Goal: Task Accomplishment & Management: Complete application form

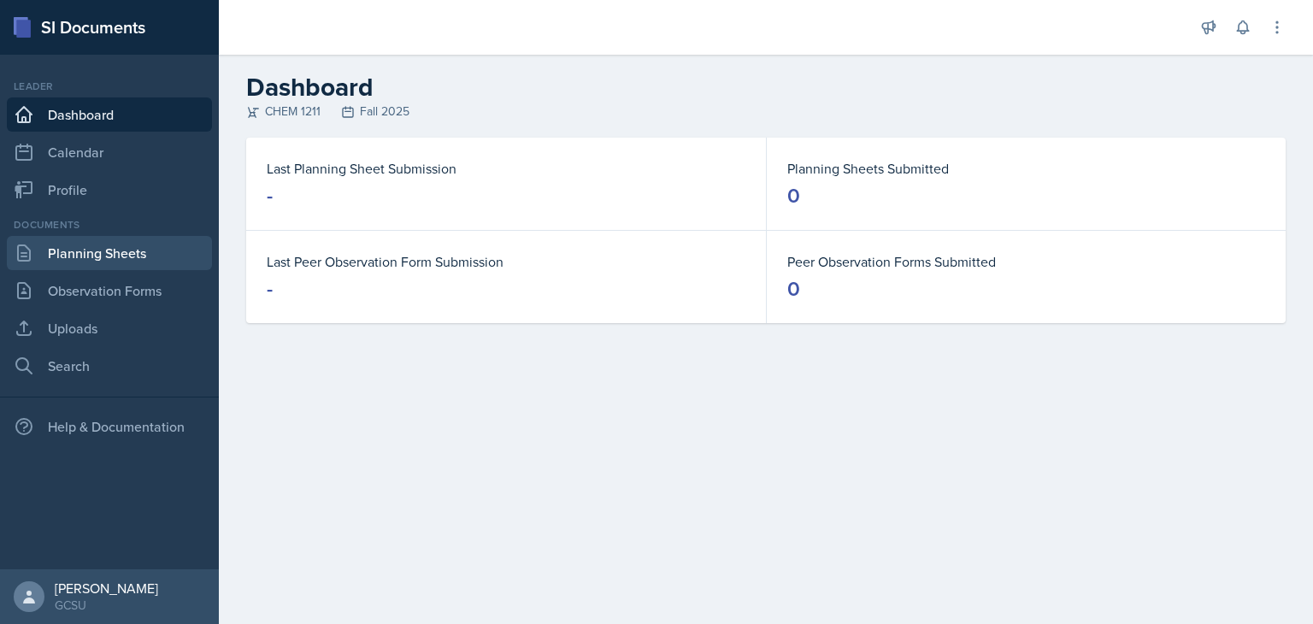
click at [136, 258] on link "Planning Sheets" at bounding box center [109, 253] width 205 height 34
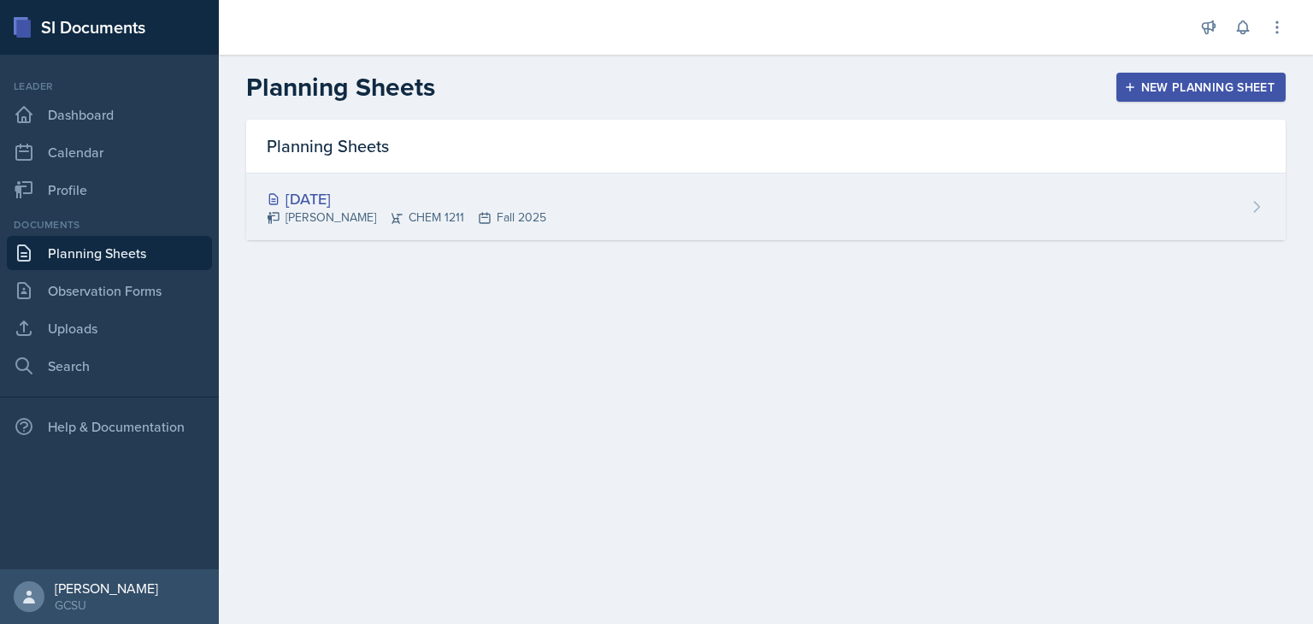
click at [837, 215] on div "[DATE] [PERSON_NAME] CHEM 1211 Fall 2025" at bounding box center [765, 206] width 1039 height 67
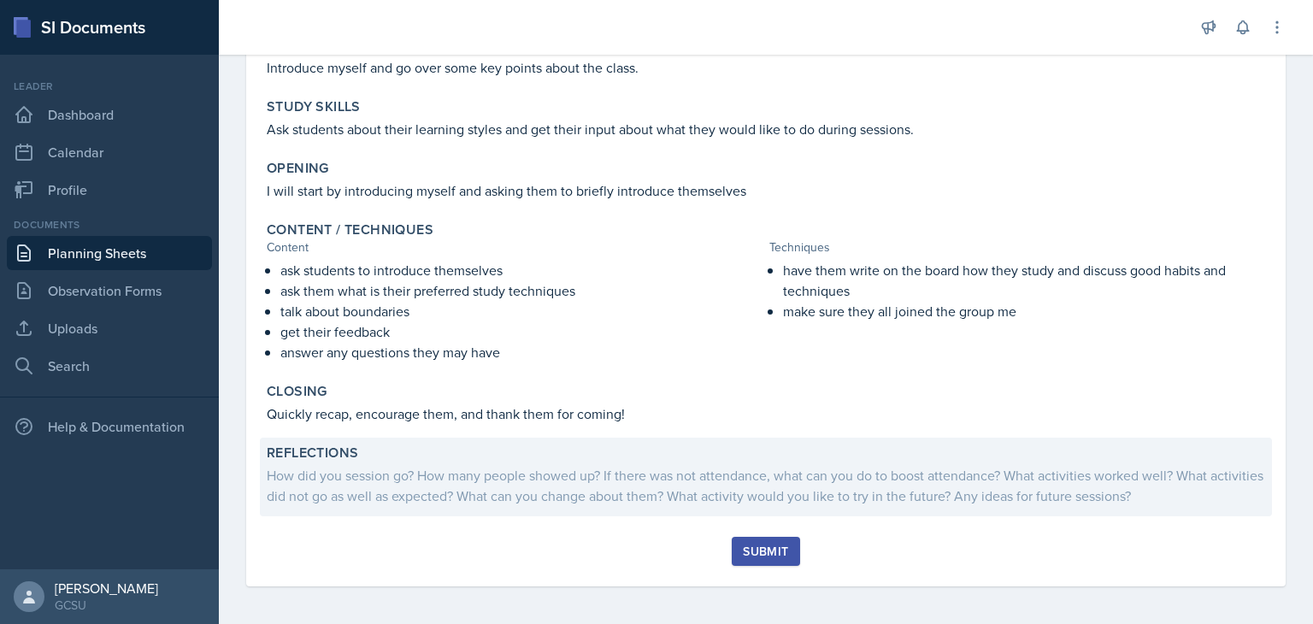
scroll to position [189, 0]
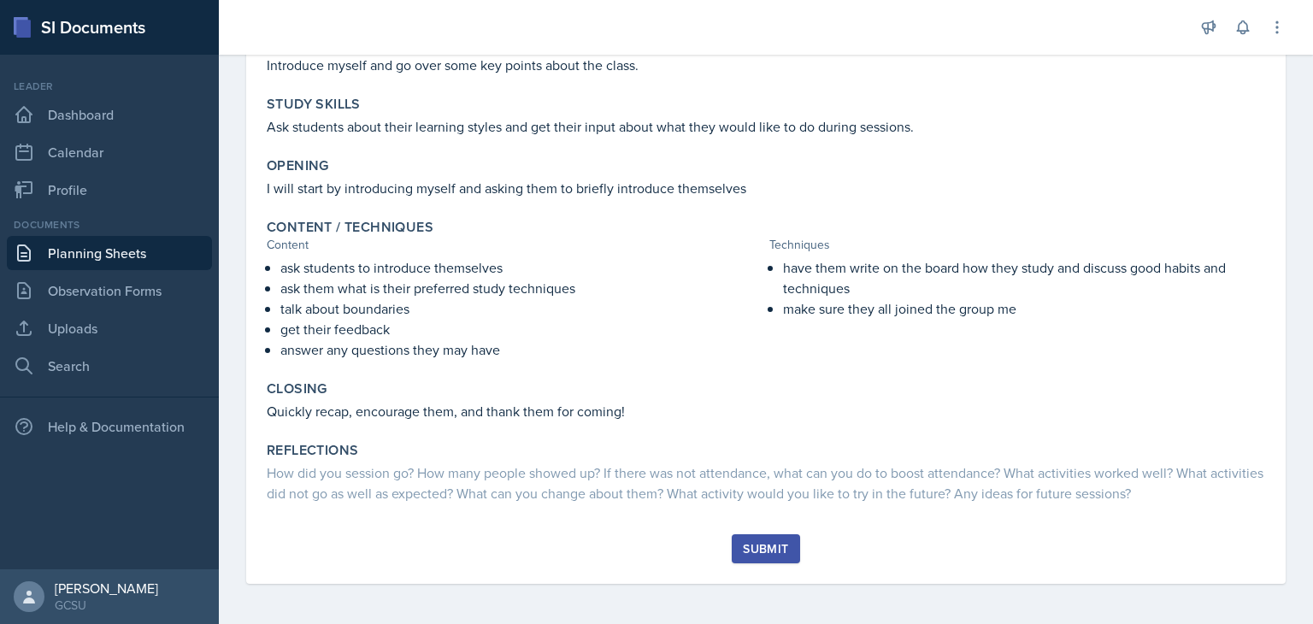
click at [767, 543] on div "Submit" at bounding box center [765, 549] width 45 height 14
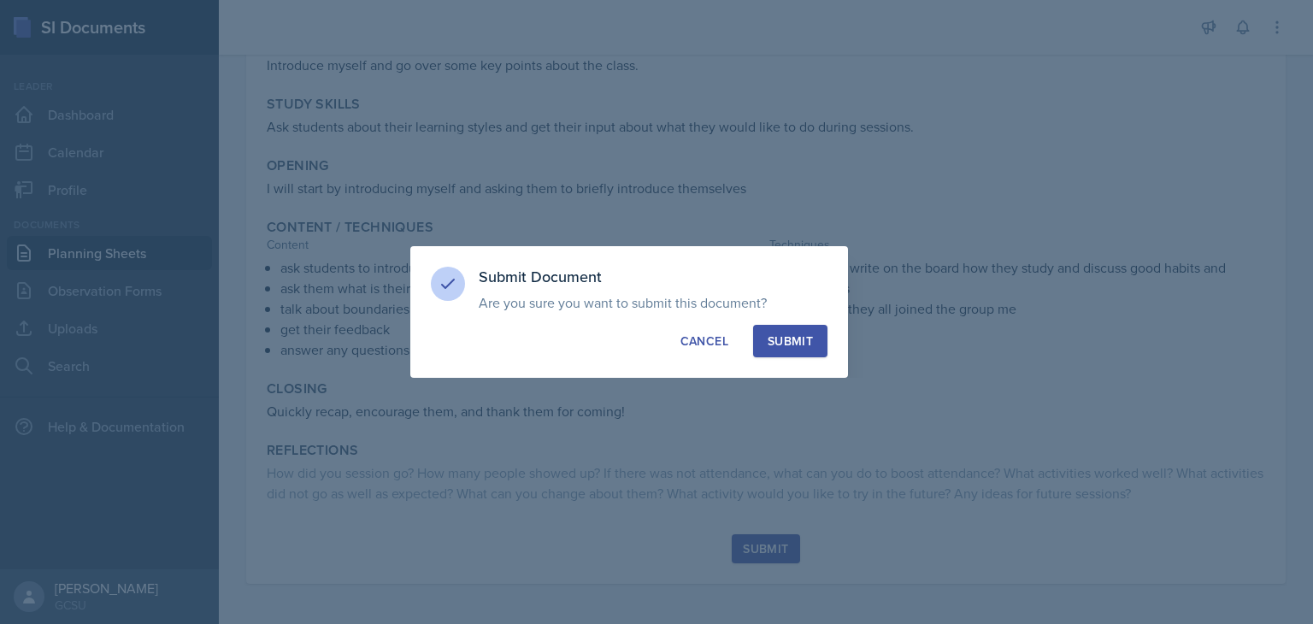
click at [796, 350] on button "Submit" at bounding box center [790, 341] width 74 height 32
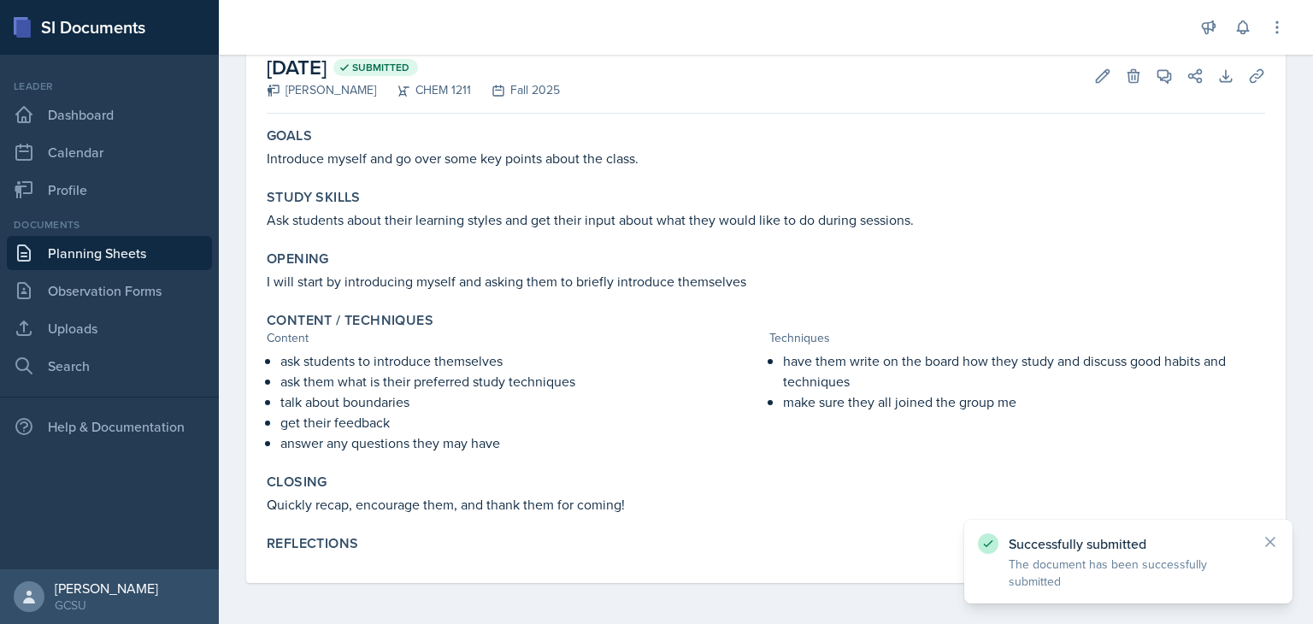
scroll to position [0, 0]
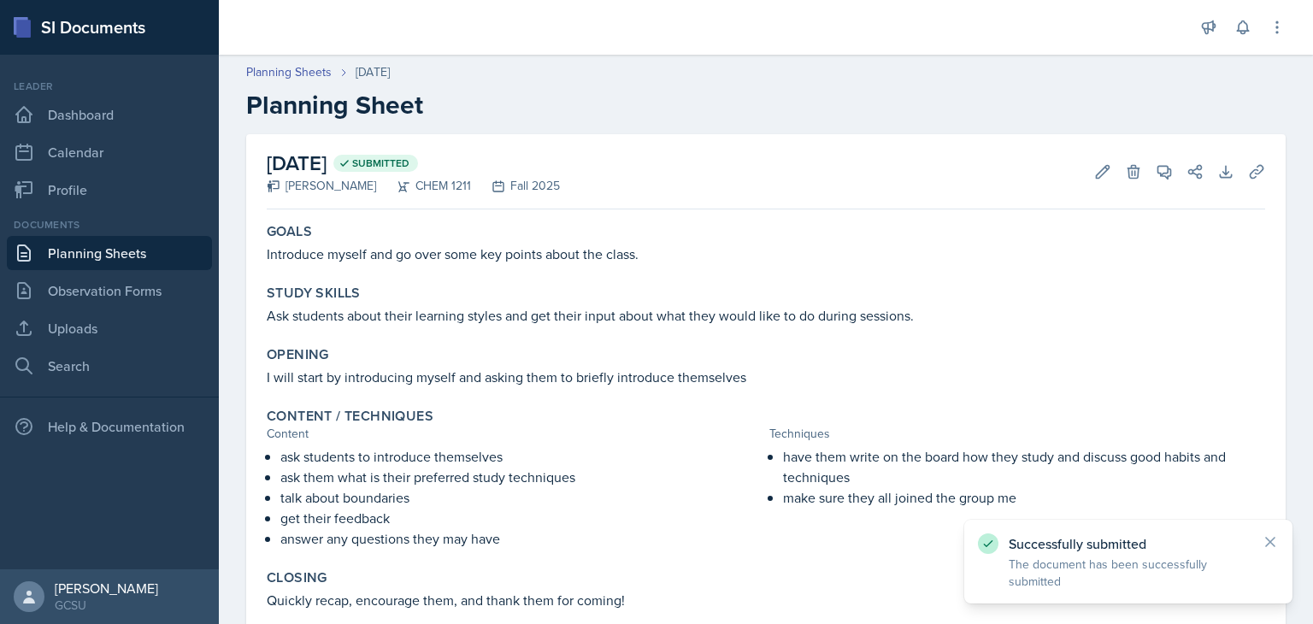
click at [139, 250] on link "Planning Sheets" at bounding box center [109, 253] width 205 height 34
